Goal: Book appointment/travel/reservation

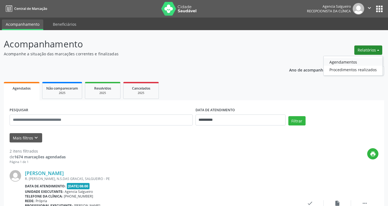
click at [347, 60] on link "Agendamentos" at bounding box center [353, 62] width 59 height 8
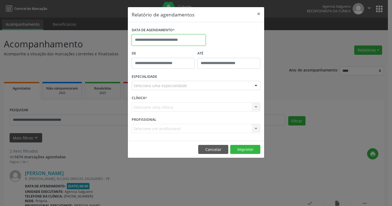
click at [156, 40] on input "text" at bounding box center [169, 40] width 74 height 11
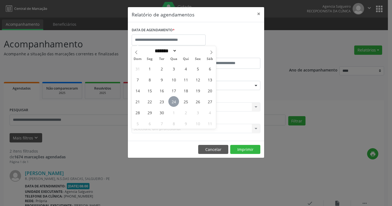
click at [175, 102] on span "24" at bounding box center [173, 101] width 11 height 11
type input "**********"
click at [175, 102] on span "24" at bounding box center [173, 101] width 11 height 11
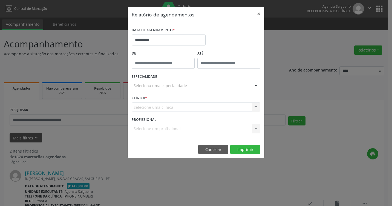
click at [254, 87] on div at bounding box center [256, 85] width 8 height 9
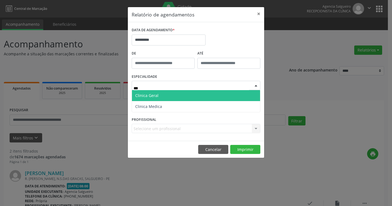
type input "****"
click at [172, 93] on span "Clinica Geral" at bounding box center [196, 95] width 128 height 11
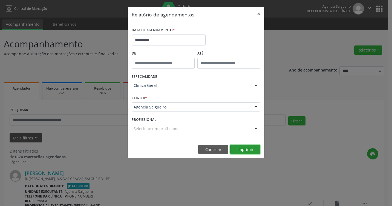
click at [248, 150] on button "Imprimir" at bounding box center [245, 149] width 30 height 9
click at [259, 15] on button "×" at bounding box center [258, 13] width 11 height 13
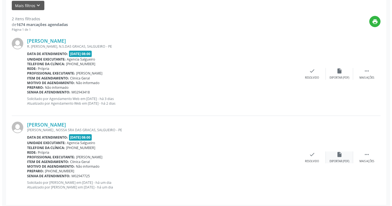
scroll to position [135, 0]
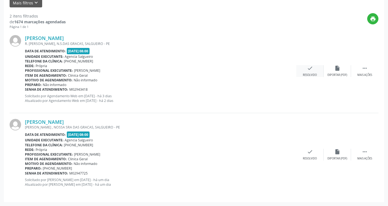
click at [311, 71] on div "check Resolvido" at bounding box center [309, 71] width 27 height 12
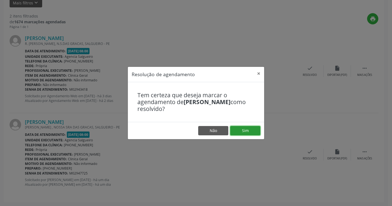
click at [252, 129] on button "Sim" at bounding box center [245, 130] width 30 height 9
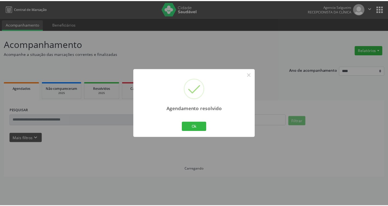
scroll to position [0, 0]
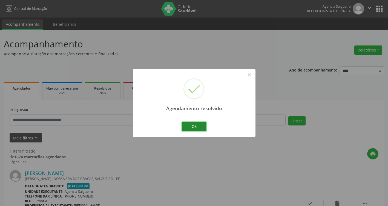
click at [198, 127] on button "Ok" at bounding box center [194, 126] width 25 height 9
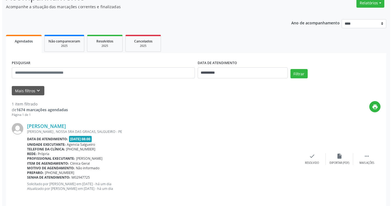
scroll to position [51, 0]
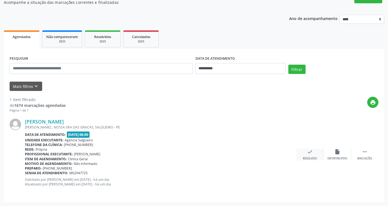
click at [311, 153] on icon "check" at bounding box center [310, 152] width 6 height 6
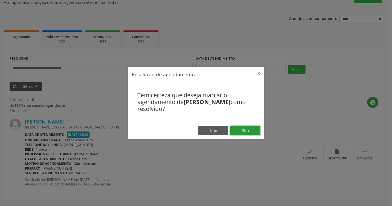
click at [250, 131] on button "Sim" at bounding box center [245, 130] width 30 height 9
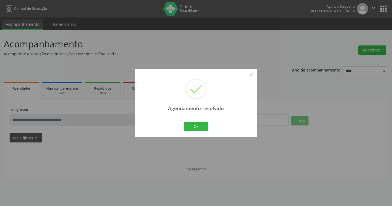
scroll to position [0, 0]
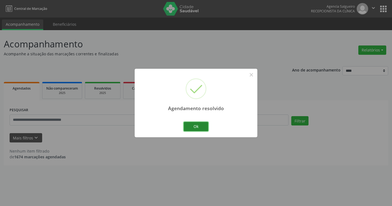
click at [196, 128] on button "Ok" at bounding box center [196, 126] width 25 height 9
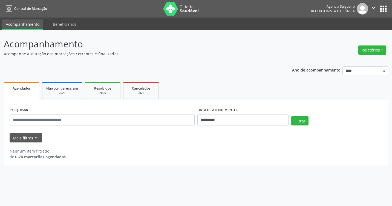
click at [77, 196] on div "**********" at bounding box center [196, 118] width 392 height 176
